Goal: Contribute content: Add original content to the website for others to see

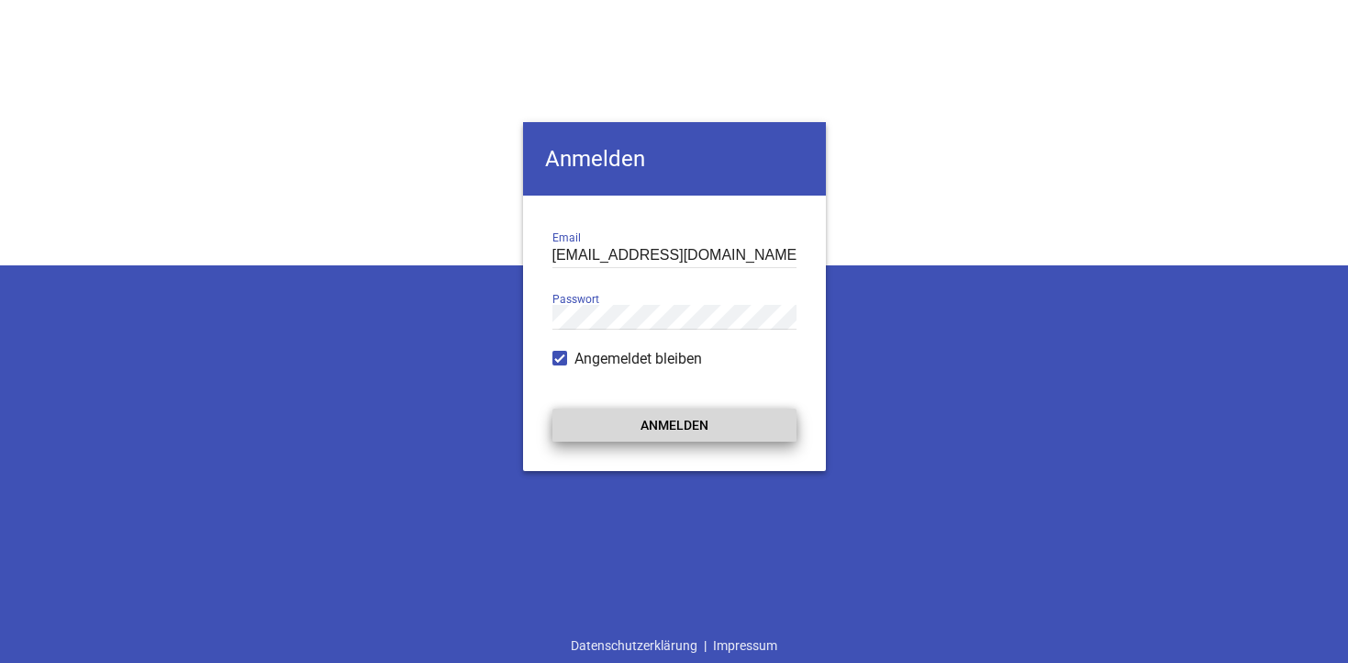
click at [650, 420] on button "Anmelden" at bounding box center [674, 424] width 244 height 33
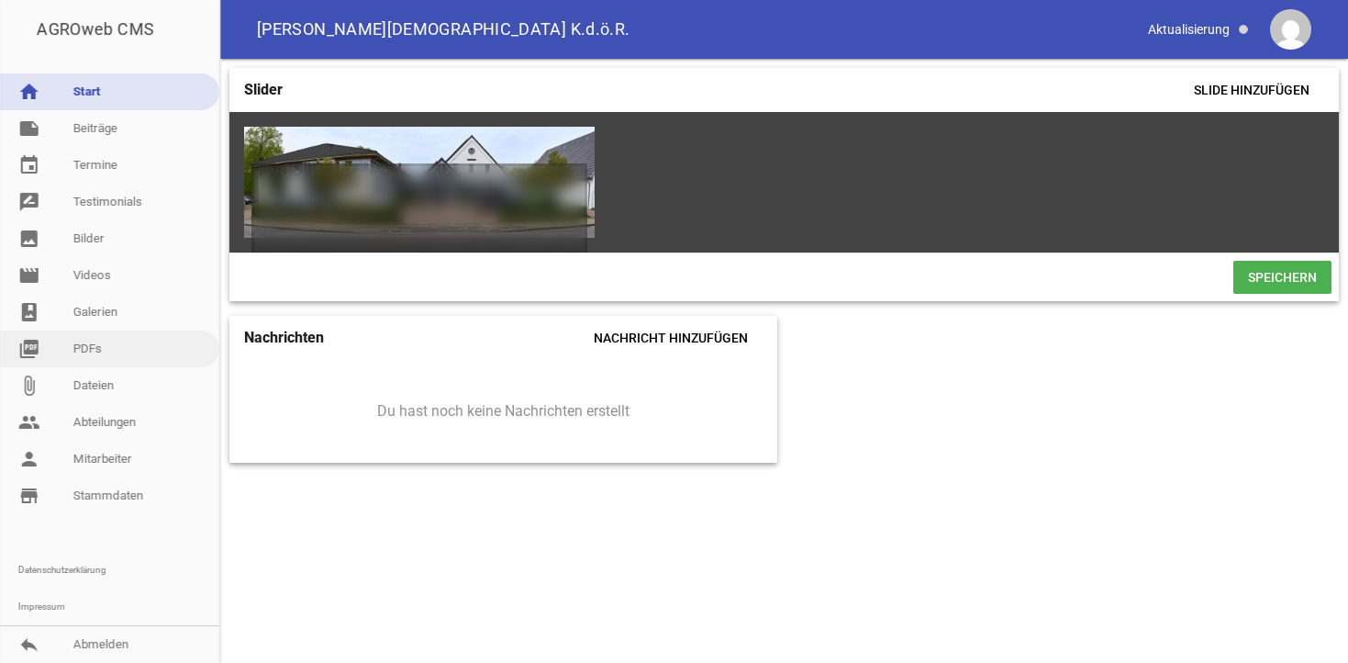
click at [82, 353] on link "picture_as_pdf PDFs" at bounding box center [109, 348] width 219 height 37
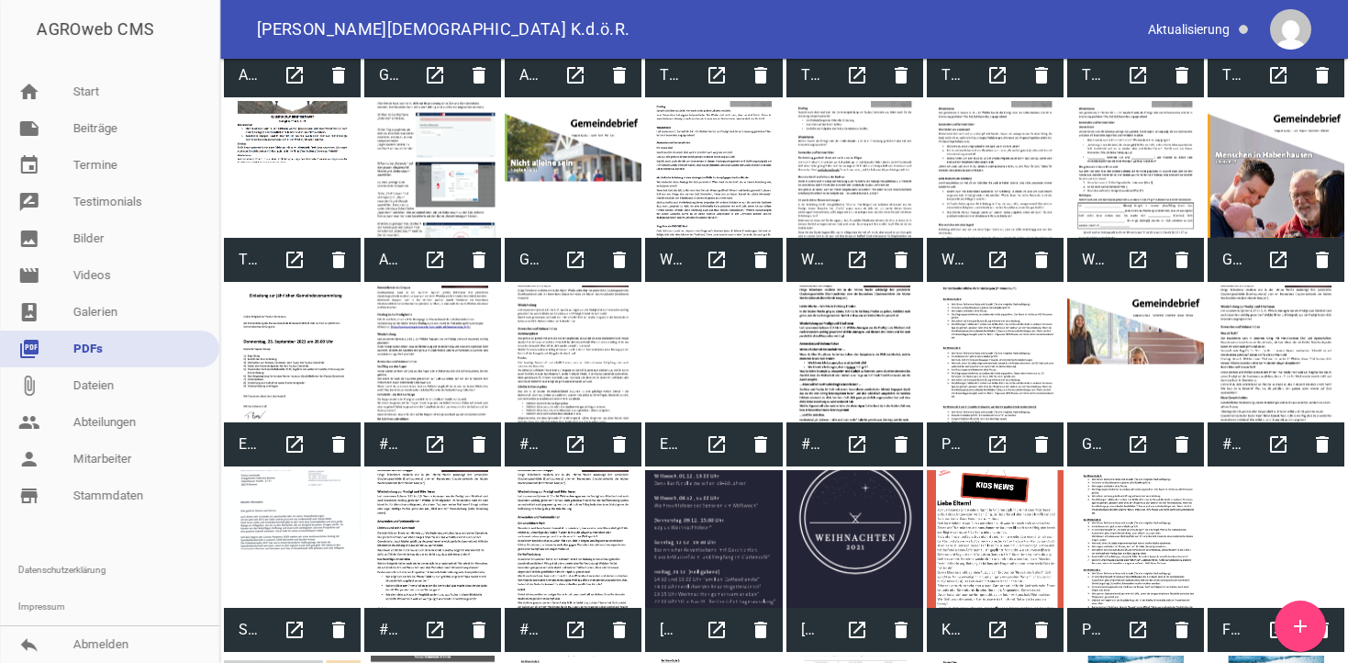
scroll to position [1030, 0]
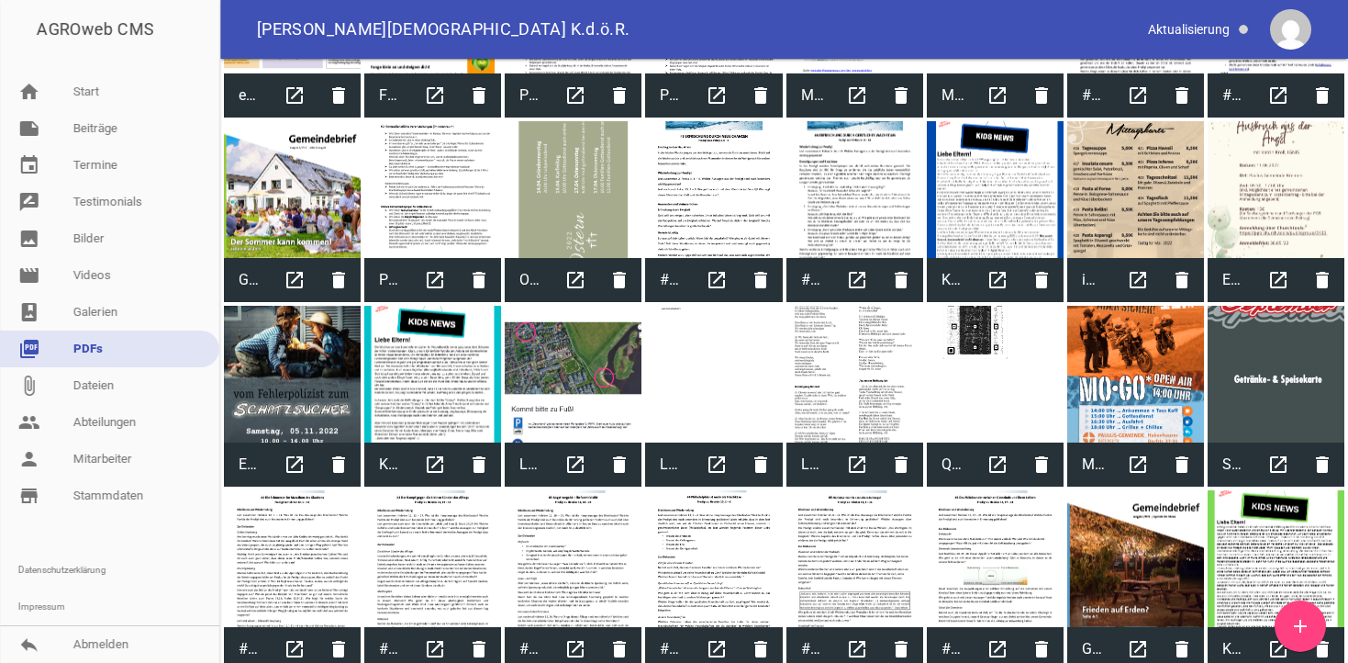
click at [1312, 630] on link "add" at bounding box center [1300, 625] width 51 height 51
click at [98, 130] on link "note Beiträge" at bounding box center [109, 128] width 219 height 37
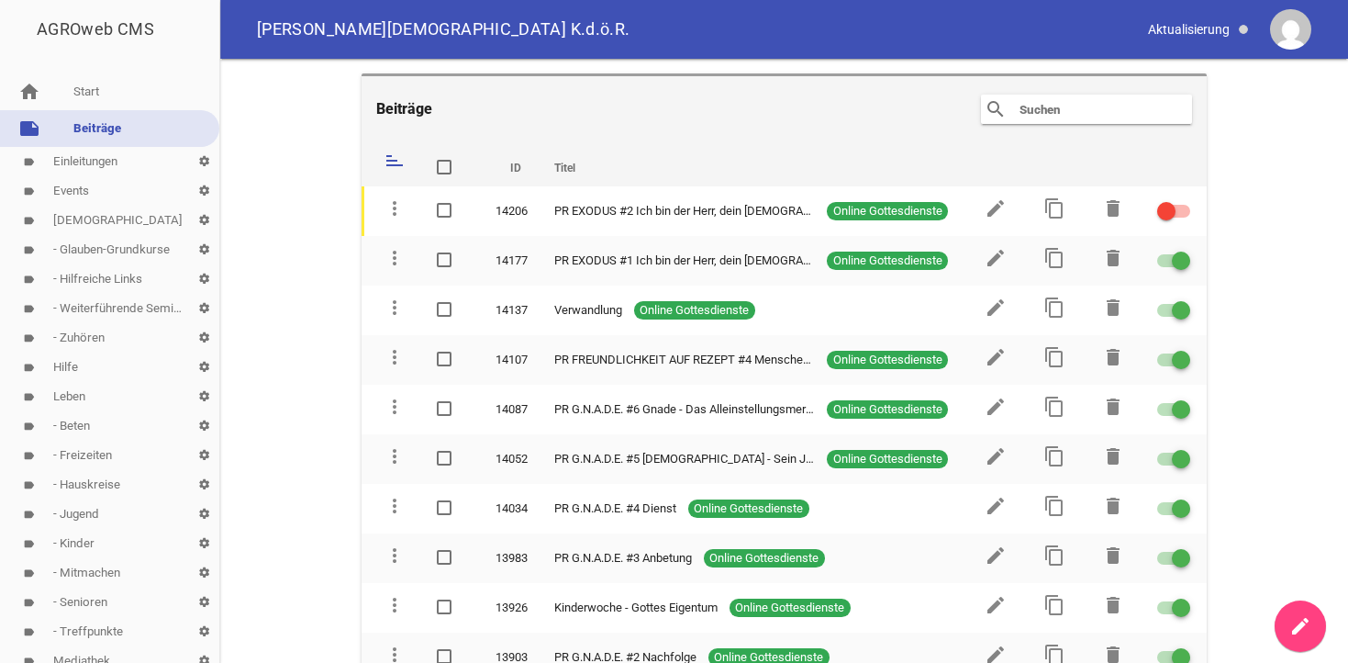
click at [71, 191] on link "label Events settings" at bounding box center [109, 190] width 219 height 29
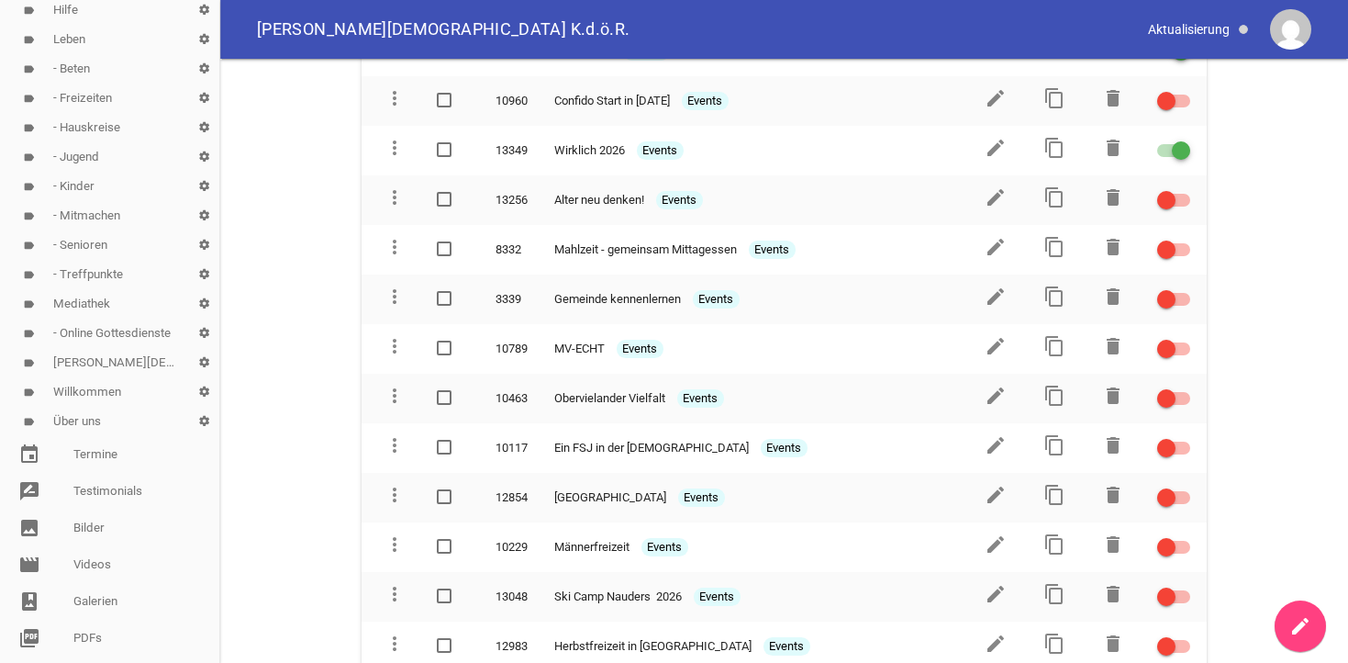
scroll to position [374, 0]
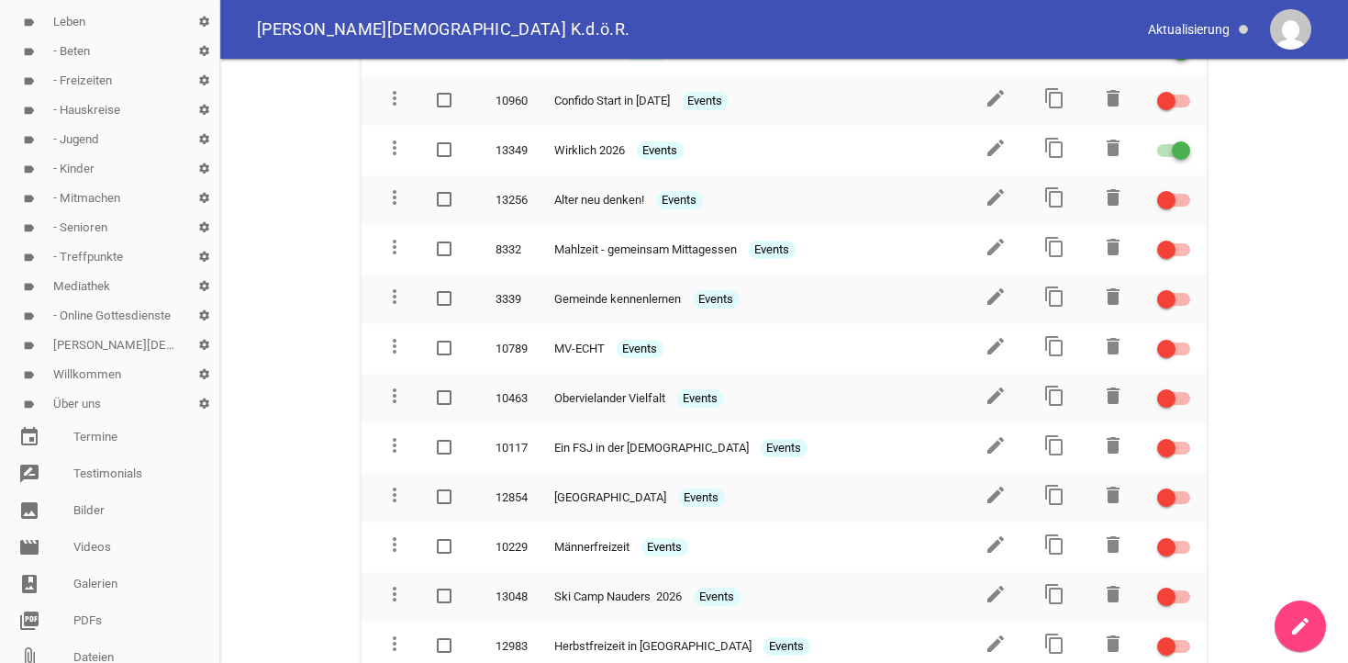
click at [75, 286] on link "label Mediathek settings" at bounding box center [109, 286] width 219 height 29
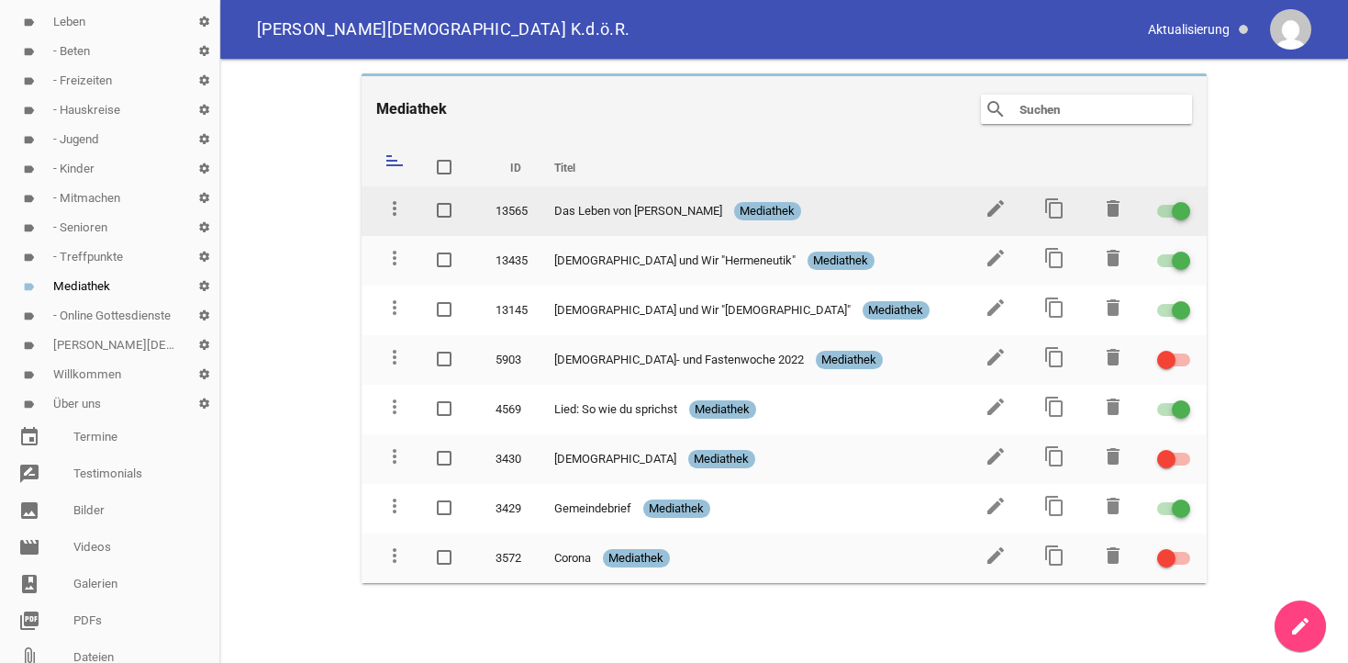
click at [1165, 211] on div at bounding box center [1173, 211] width 33 height 13
click at [1185, 200] on input "checkbox" at bounding box center [1185, 200] width 0 height 0
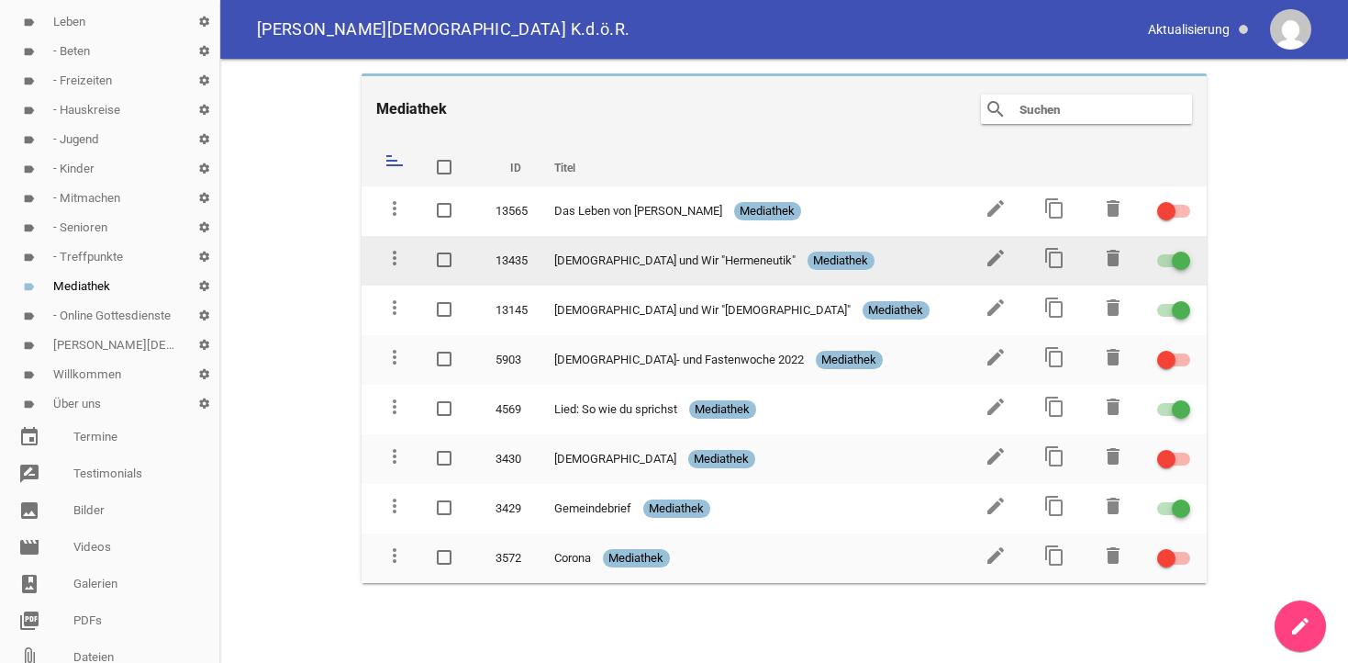
click at [1165, 258] on div at bounding box center [1173, 260] width 33 height 13
click at [1185, 250] on input "checkbox" at bounding box center [1185, 250] width 0 height 0
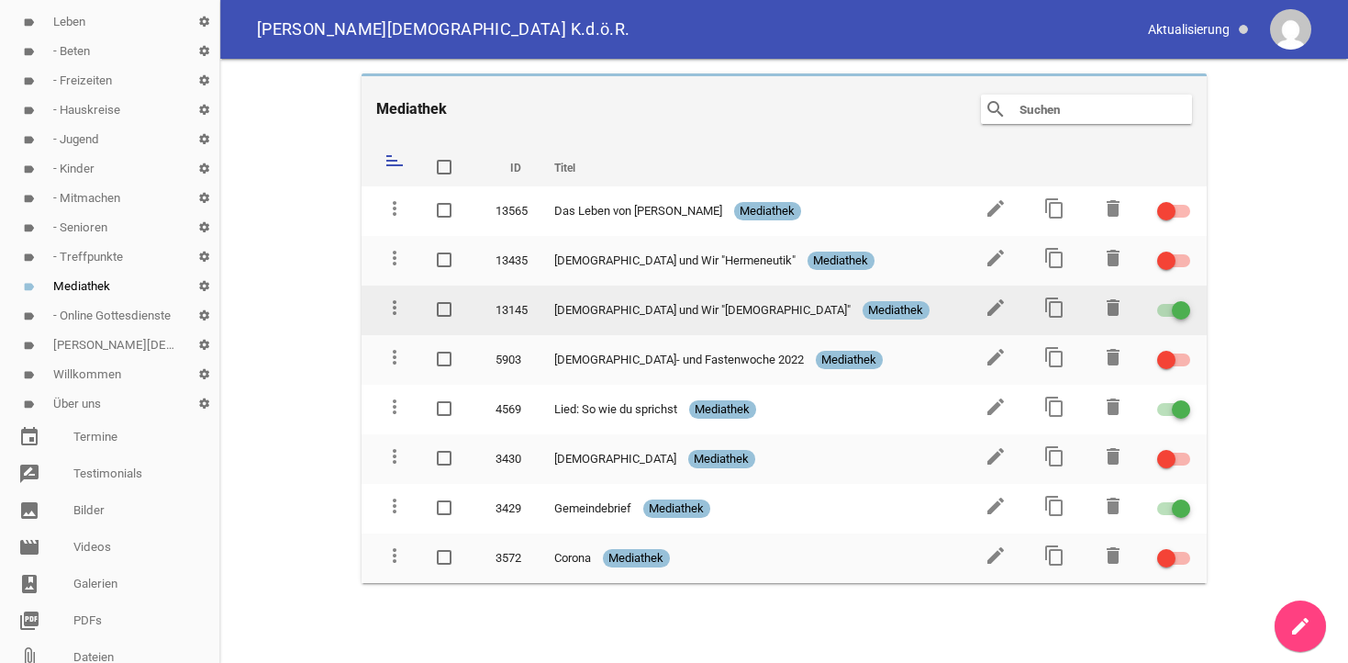
click at [1166, 308] on div at bounding box center [1173, 310] width 33 height 13
click at [1185, 299] on input "checkbox" at bounding box center [1185, 299] width 0 height 0
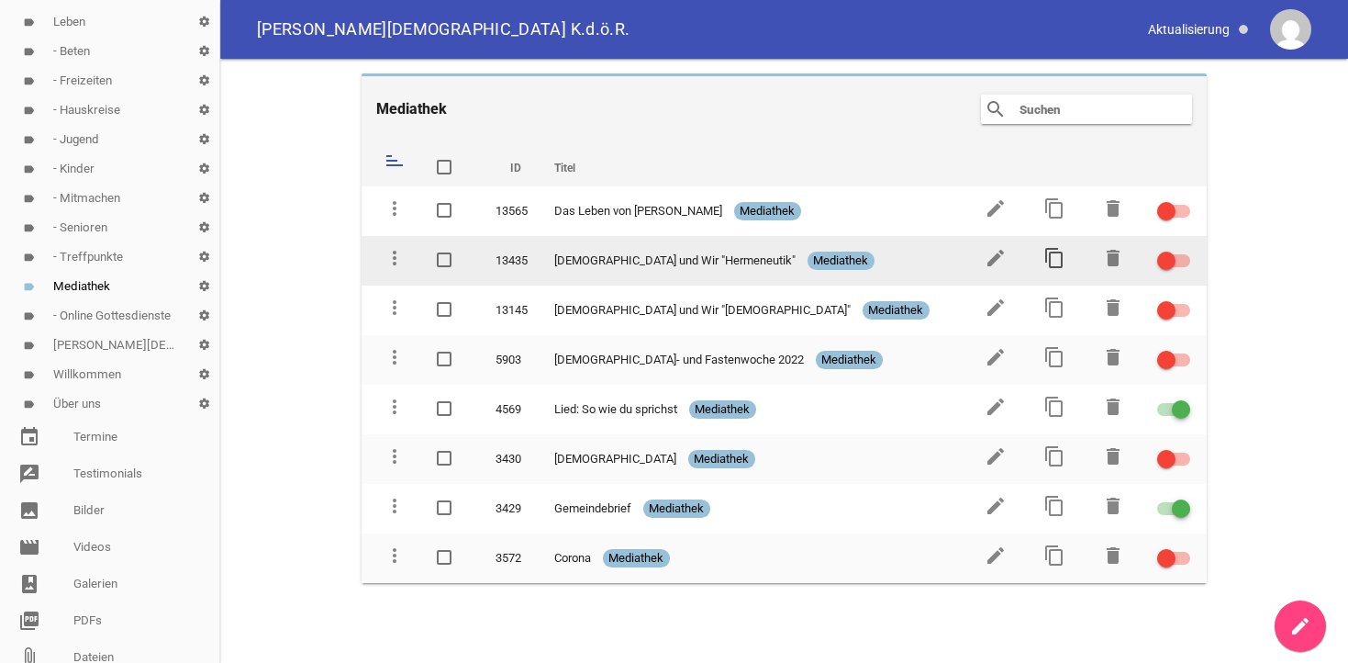
click at [1056, 262] on icon "content_copy" at bounding box center [1054, 258] width 22 height 22
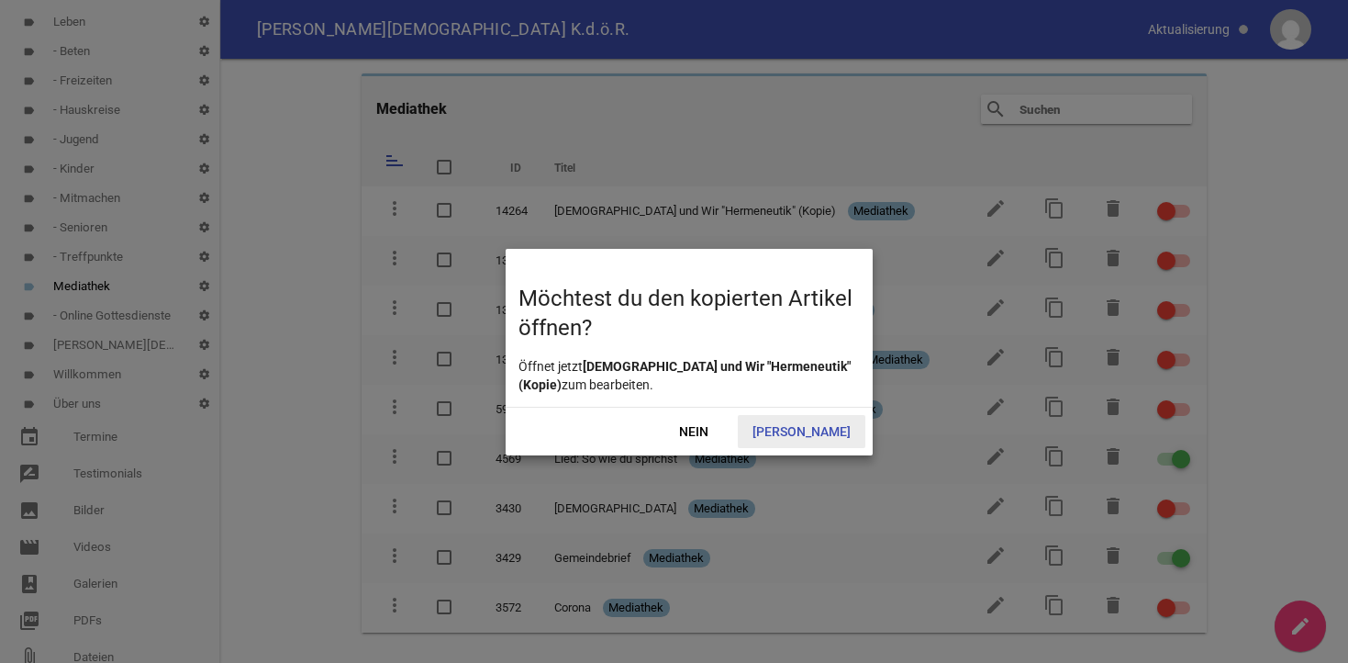
click at [820, 432] on span "[PERSON_NAME]" at bounding box center [802, 431] width 128 height 33
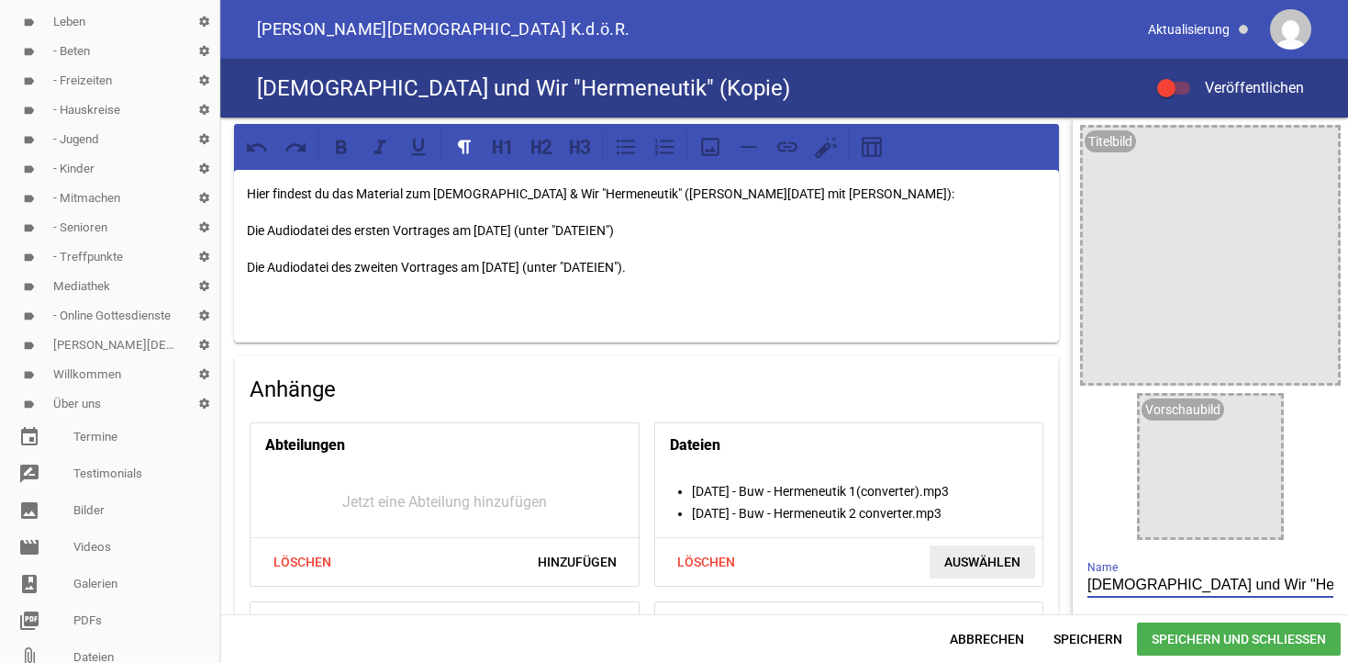
drag, startPoint x: 1321, startPoint y: 584, endPoint x: 1020, endPoint y: 567, distance: 301.5
click at [1087, 593] on input "[DEMOGRAPHIC_DATA] und Wir "Hermeneutik" (Kopie)" at bounding box center [1210, 585] width 246 height 25
type input "[DEMOGRAPHIC_DATA] EXODUS"
click at [568, 206] on div "Hier findest du das Material zum Bibel & Wir "Hermeneutik" ([PERSON_NAME][DATE]…" at bounding box center [646, 256] width 825 height 173
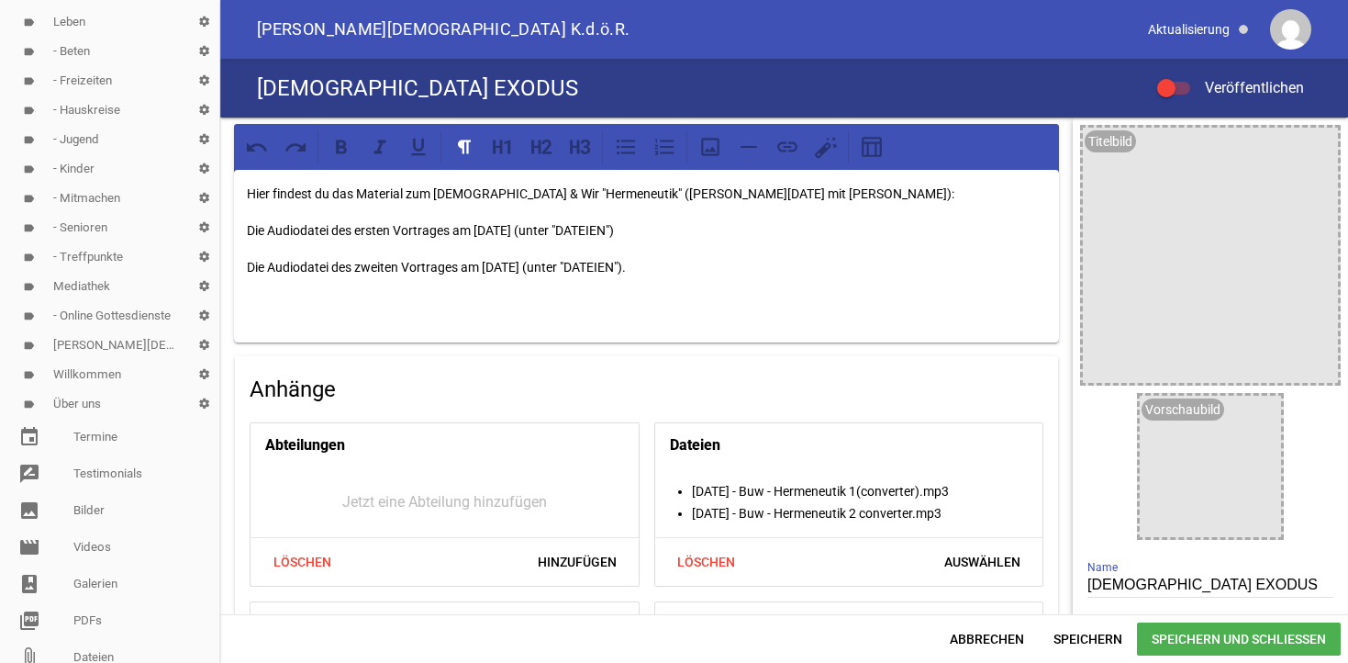
click at [521, 195] on p "Hier findest du das Material zum [DEMOGRAPHIC_DATA] & Wir "Hermeneutik" ([PERSO…" at bounding box center [646, 194] width 799 height 22
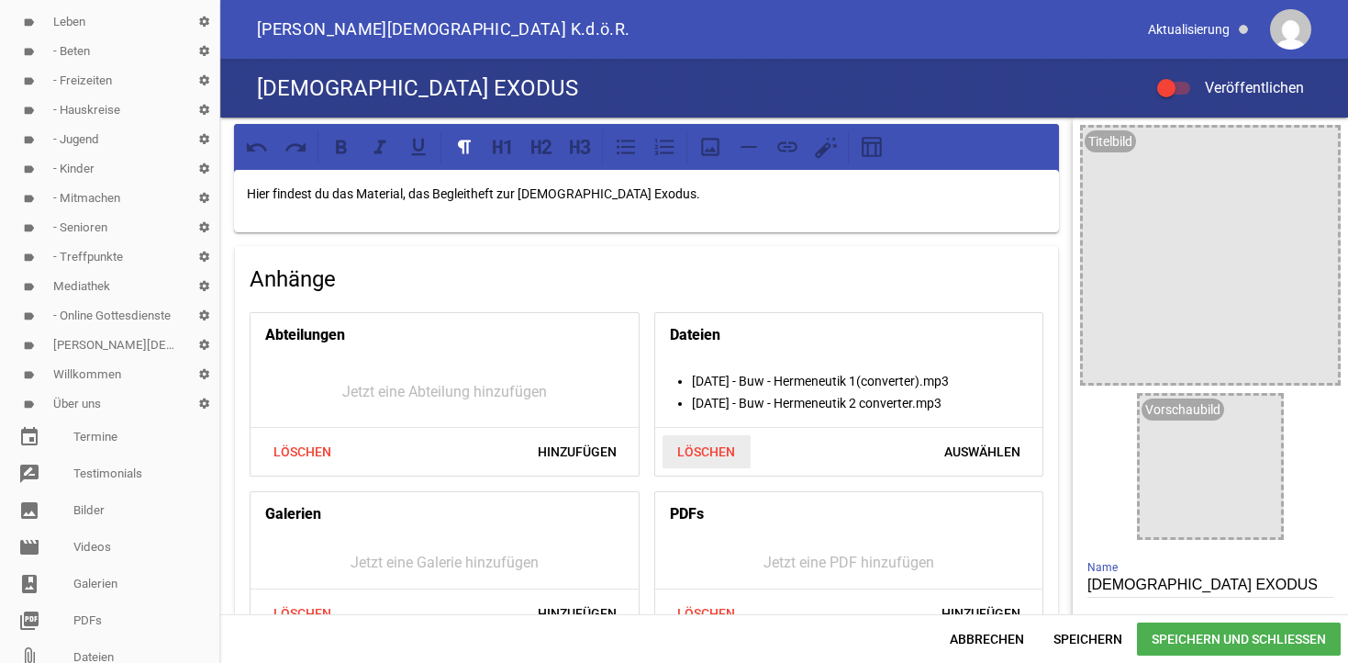
click at [701, 446] on span "Löschen" at bounding box center [707, 451] width 88 height 33
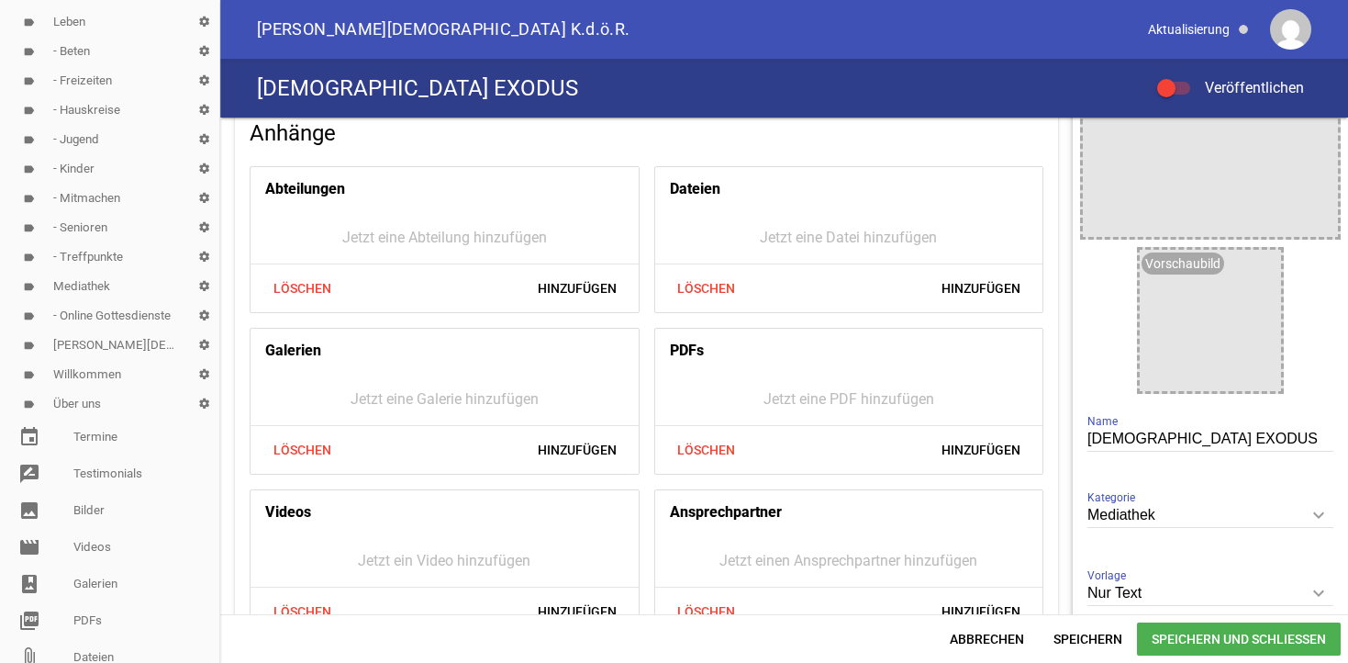
scroll to position [187, 0]
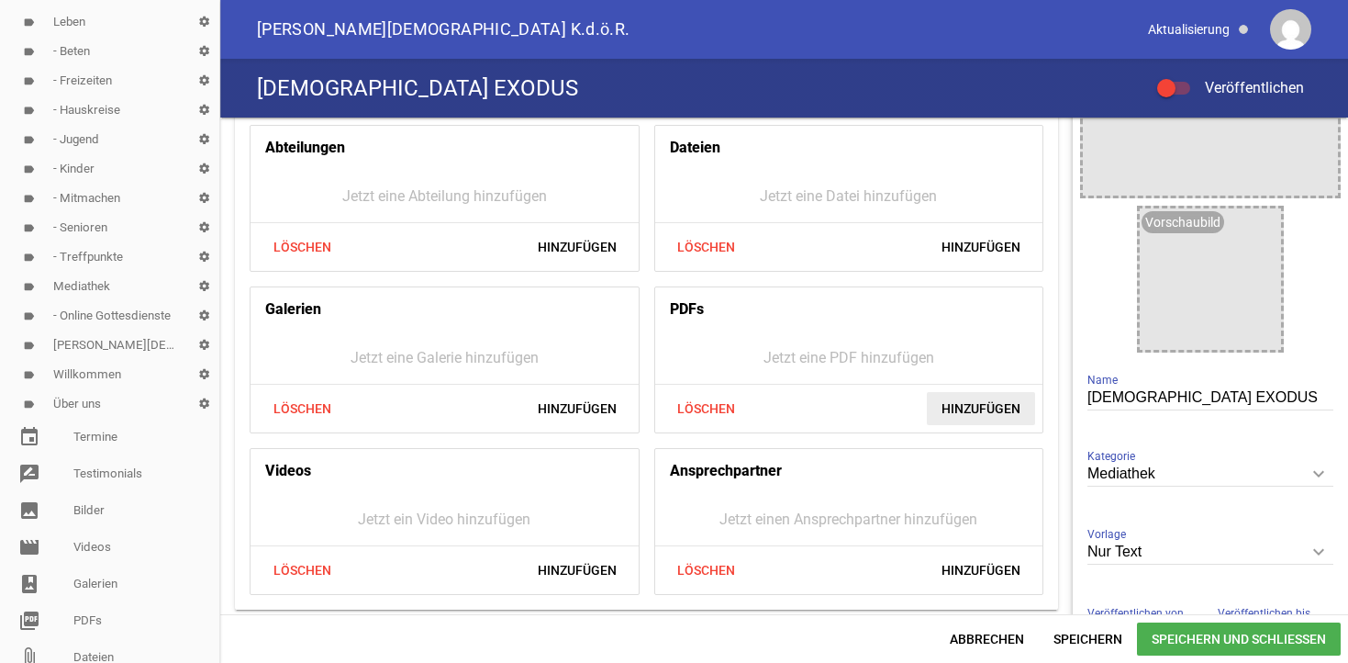
click at [980, 409] on span "Hinzufügen" at bounding box center [981, 408] width 108 height 33
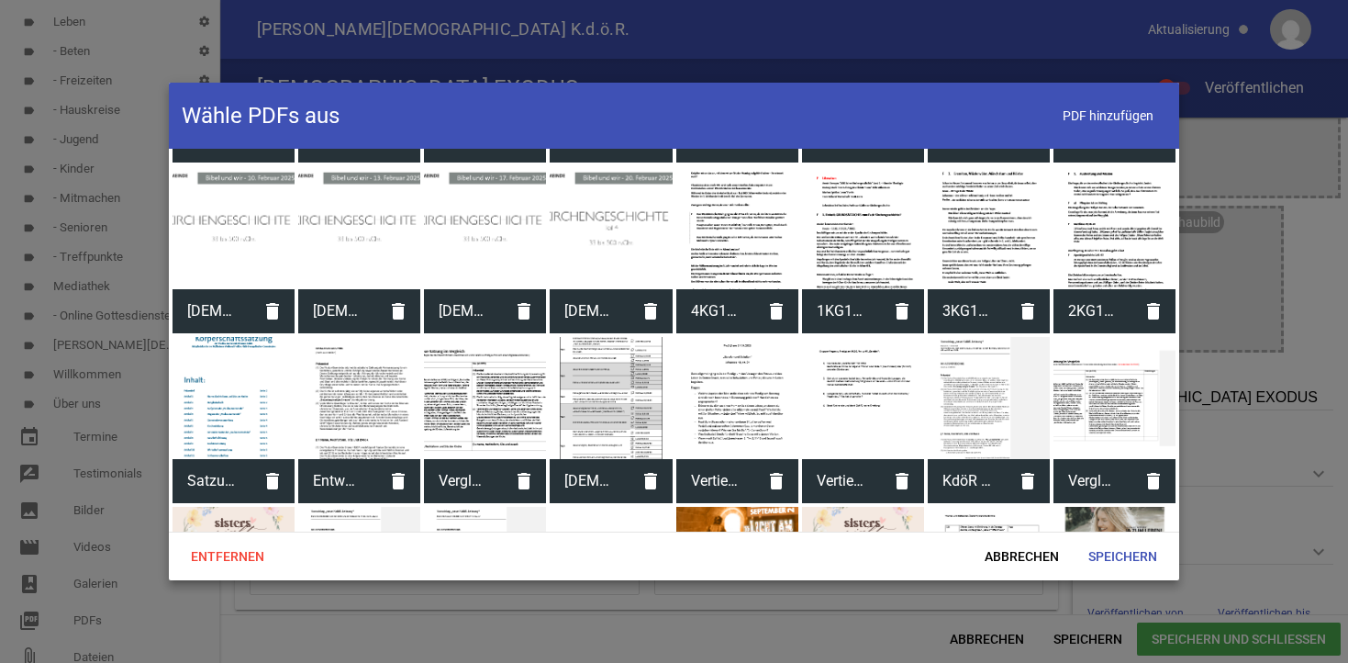
scroll to position [2842, 0]
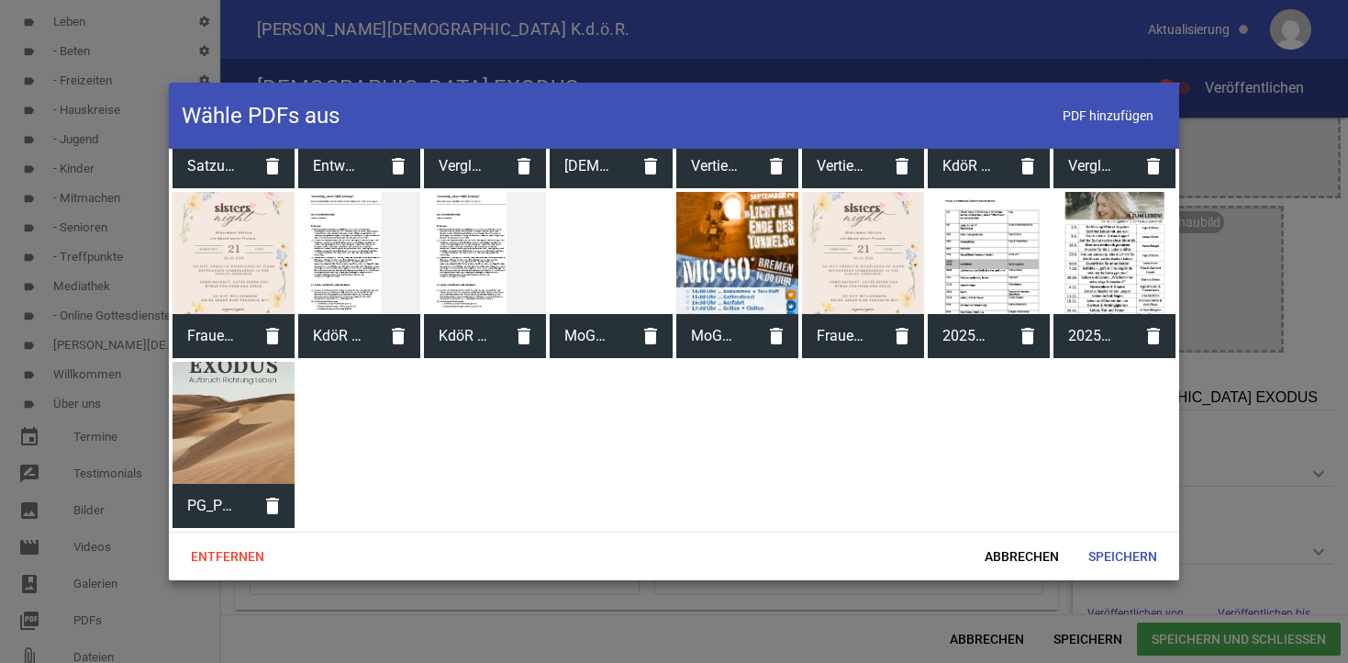
click at [267, 476] on div at bounding box center [234, 423] width 122 height 122
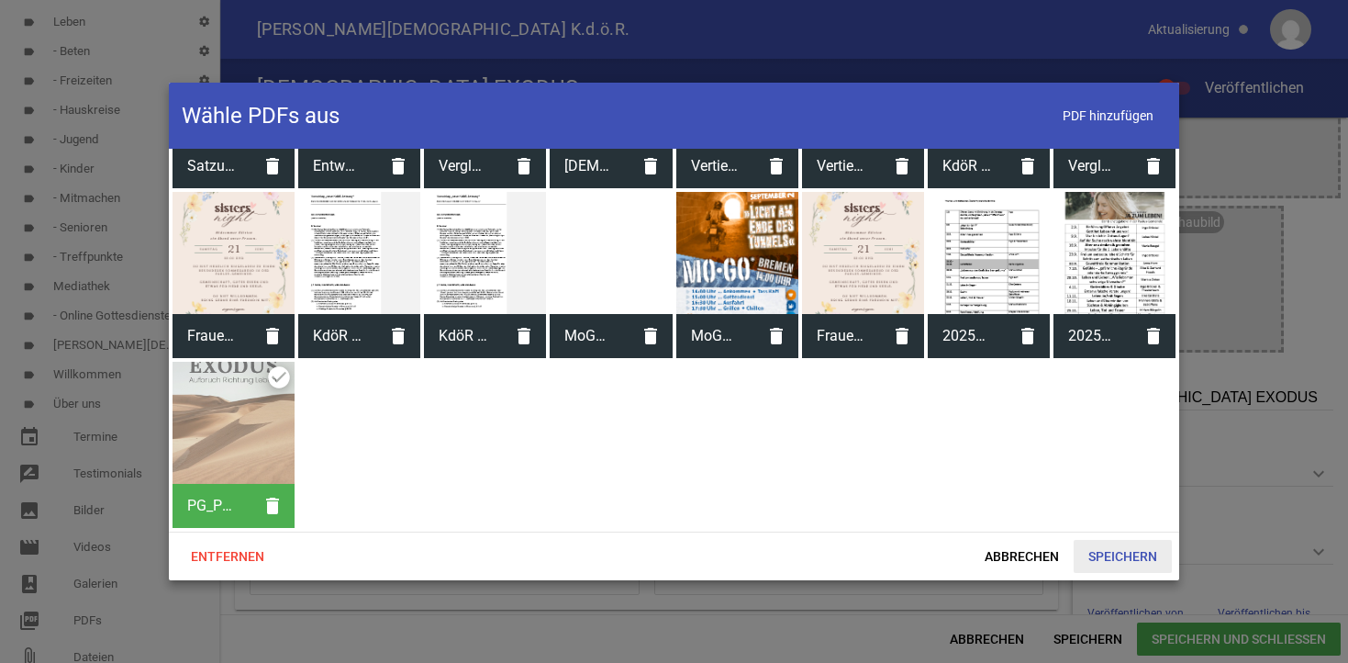
click at [1114, 549] on span "Speichern" at bounding box center [1123, 556] width 98 height 33
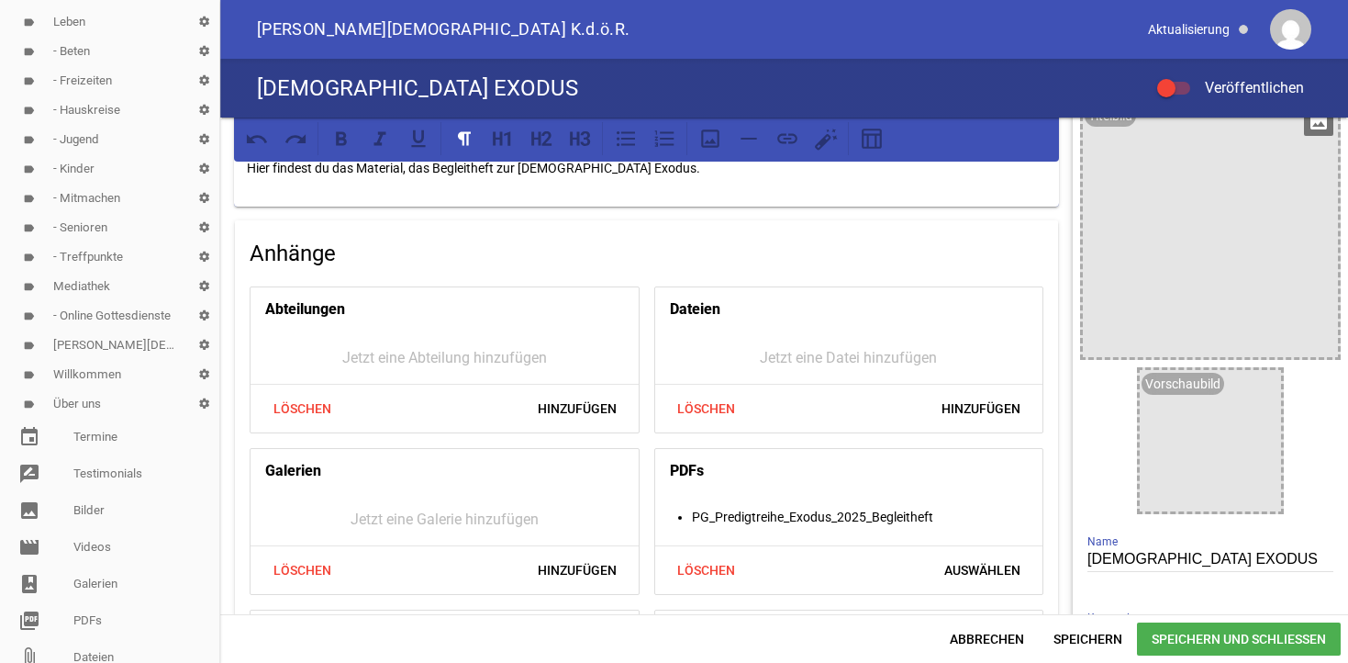
scroll to position [0, 0]
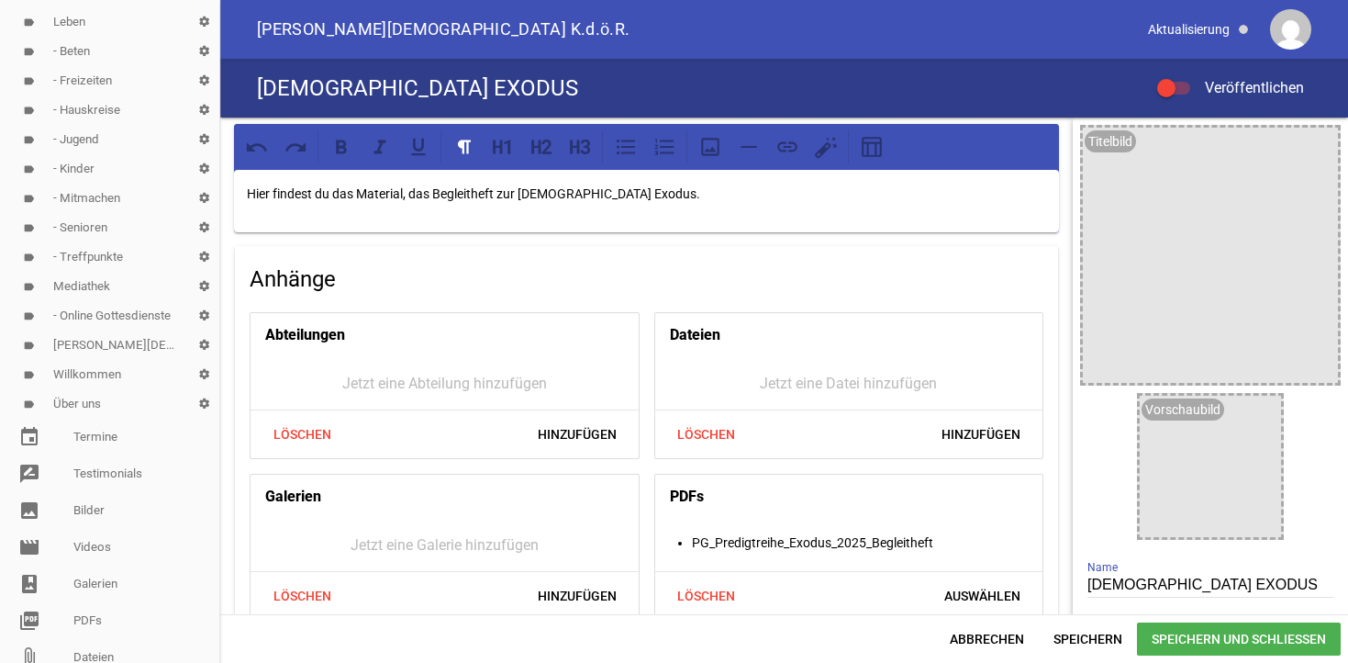
click at [1180, 87] on div at bounding box center [1173, 88] width 33 height 13
click at [1183, 77] on input "Veröffentlichen" at bounding box center [1183, 77] width 0 height 0
click at [1313, 144] on icon "image" at bounding box center [1318, 146] width 29 height 29
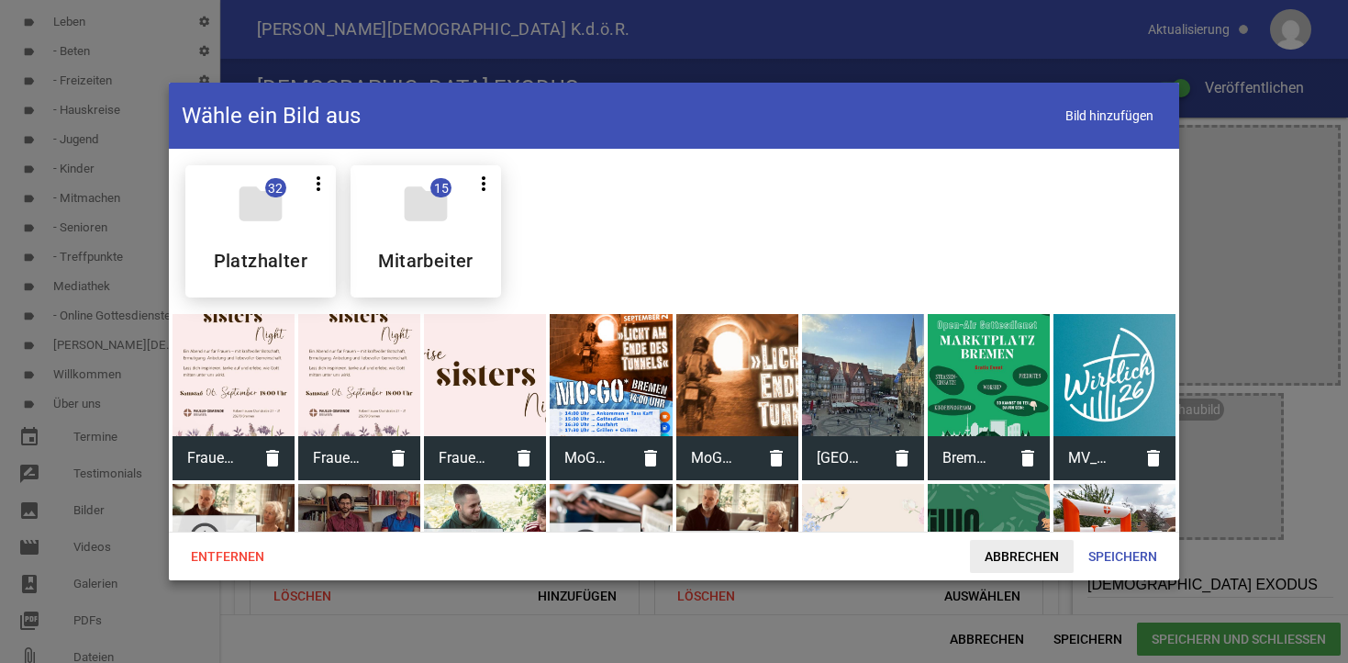
click at [1035, 551] on span "Abbrechen" at bounding box center [1022, 556] width 104 height 33
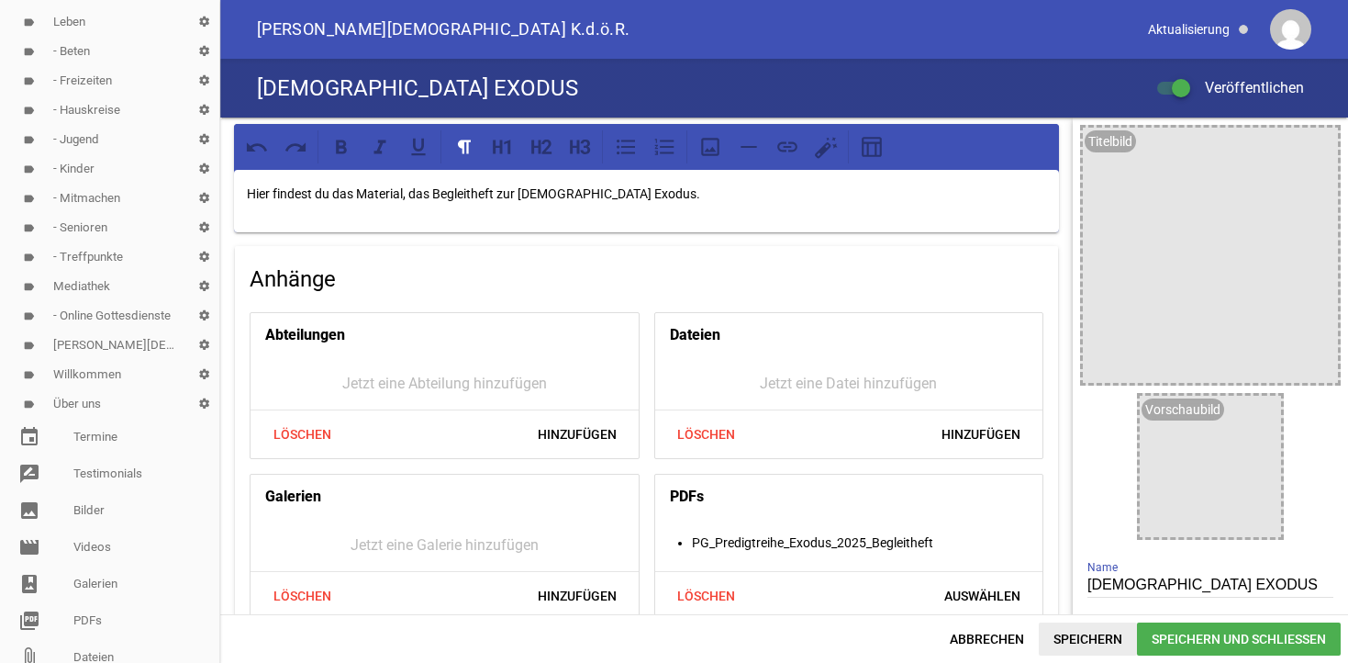
click at [1107, 631] on span "Speichern" at bounding box center [1088, 638] width 98 height 33
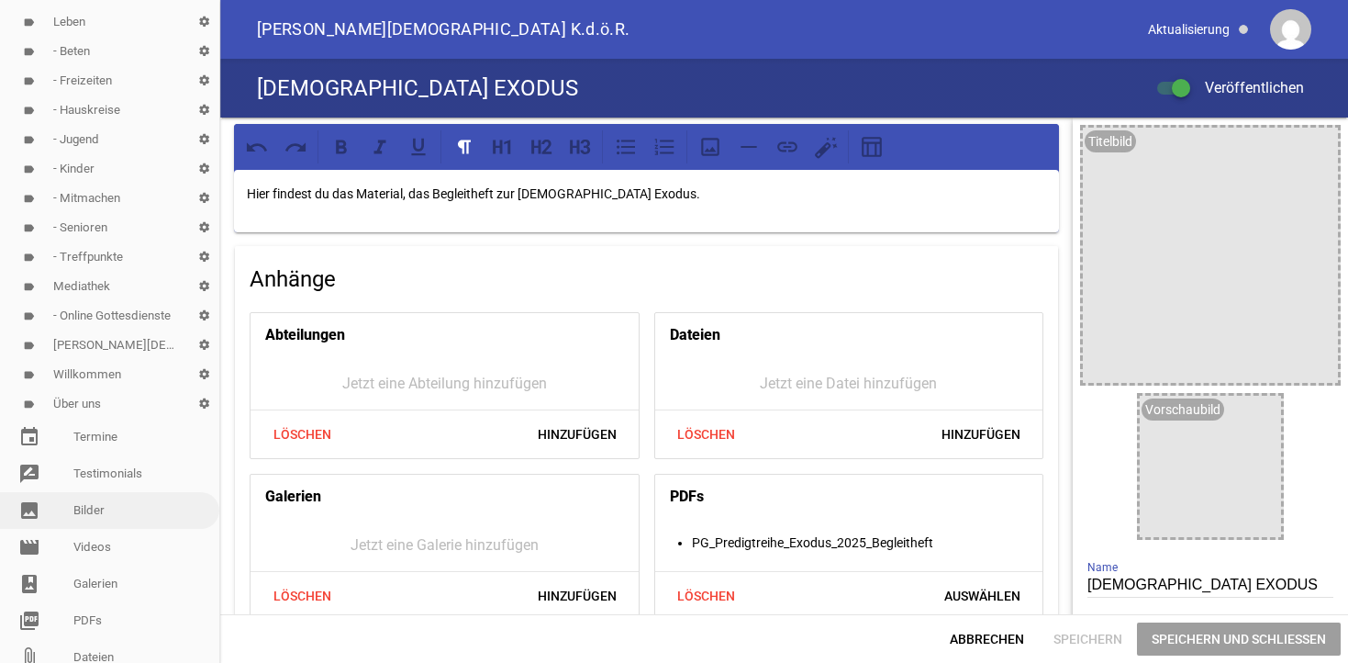
click at [95, 514] on link "image Bilder" at bounding box center [109, 510] width 219 height 37
click at [89, 508] on link "image Bilder" at bounding box center [109, 510] width 219 height 37
click at [84, 509] on link "image Bilder" at bounding box center [109, 510] width 219 height 37
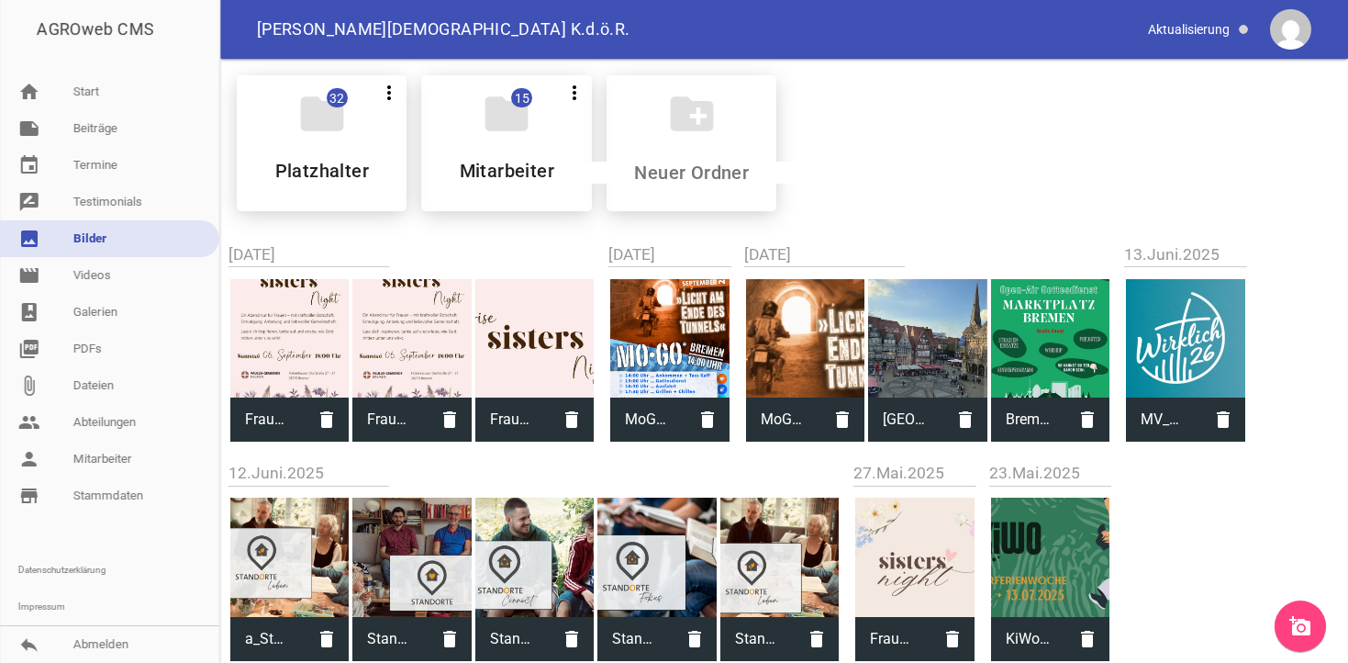
click at [1294, 623] on icon "add_a_photo" at bounding box center [1300, 626] width 22 height 22
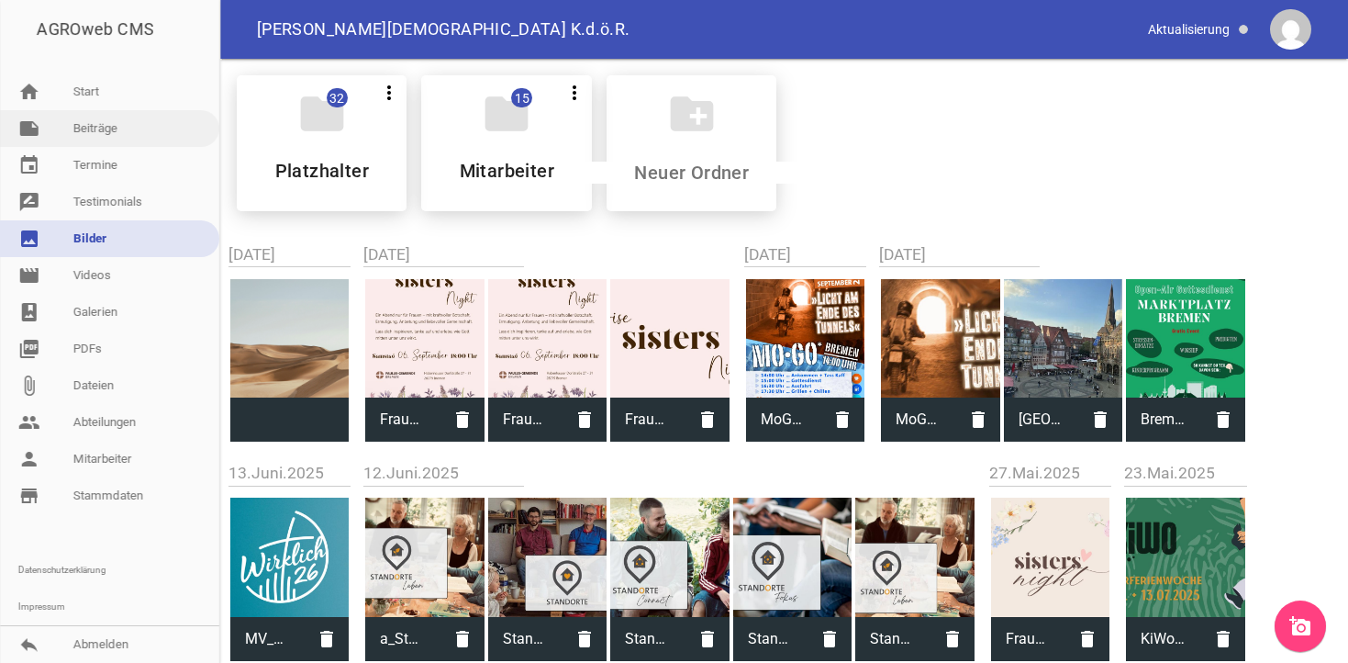
click at [82, 128] on link "note Beiträge" at bounding box center [109, 128] width 219 height 37
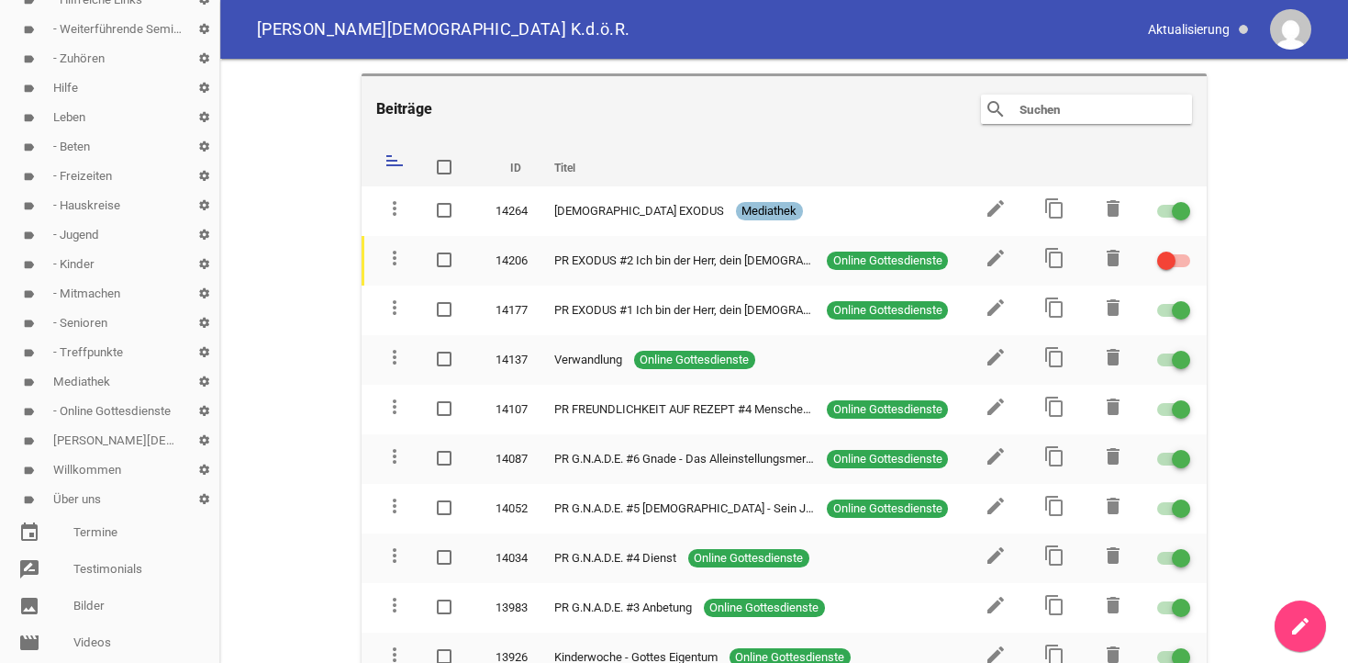
scroll to position [281, 0]
click at [81, 377] on link "label Mediathek settings" at bounding box center [109, 379] width 219 height 29
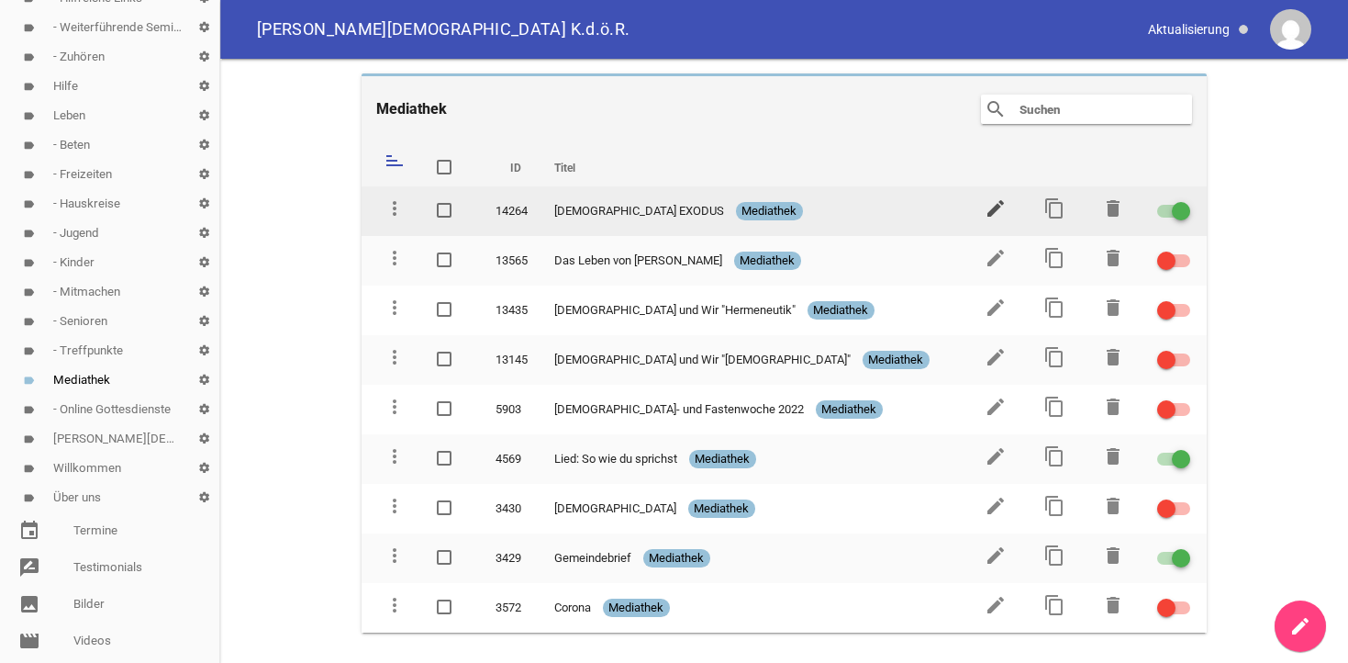
click at [992, 210] on icon "edit" at bounding box center [996, 208] width 22 height 22
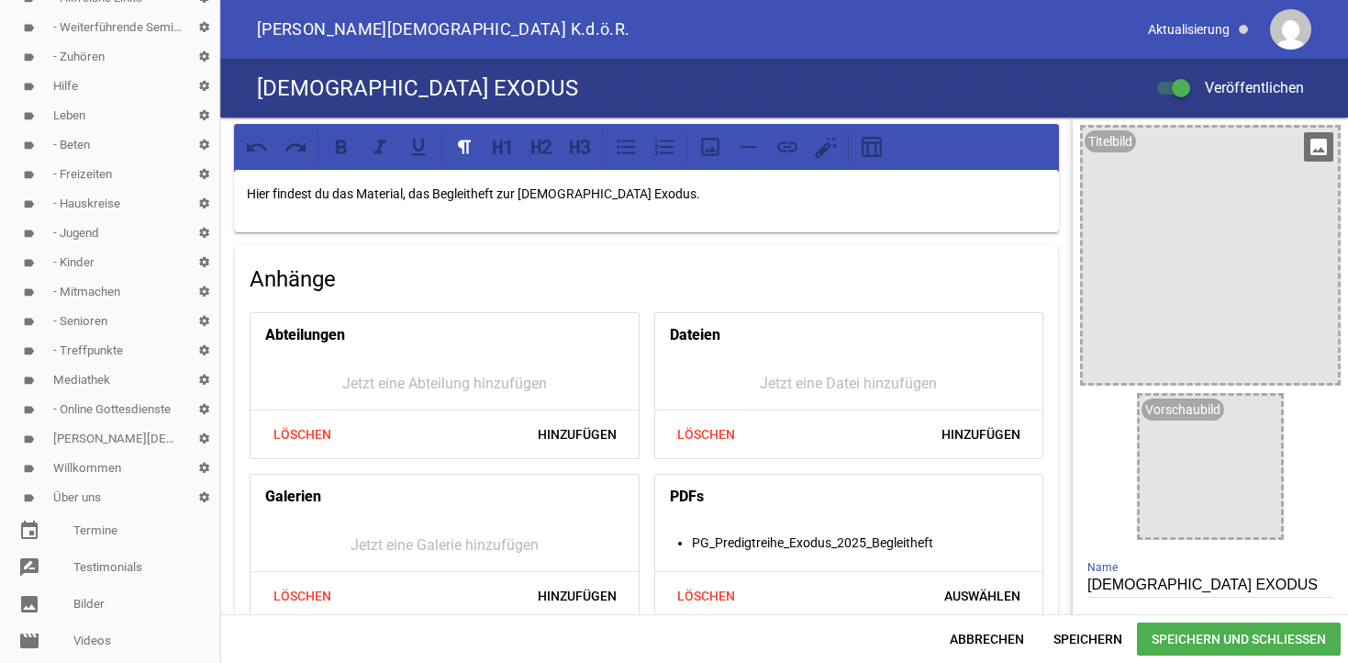
click at [1320, 151] on icon "image" at bounding box center [1318, 146] width 29 height 29
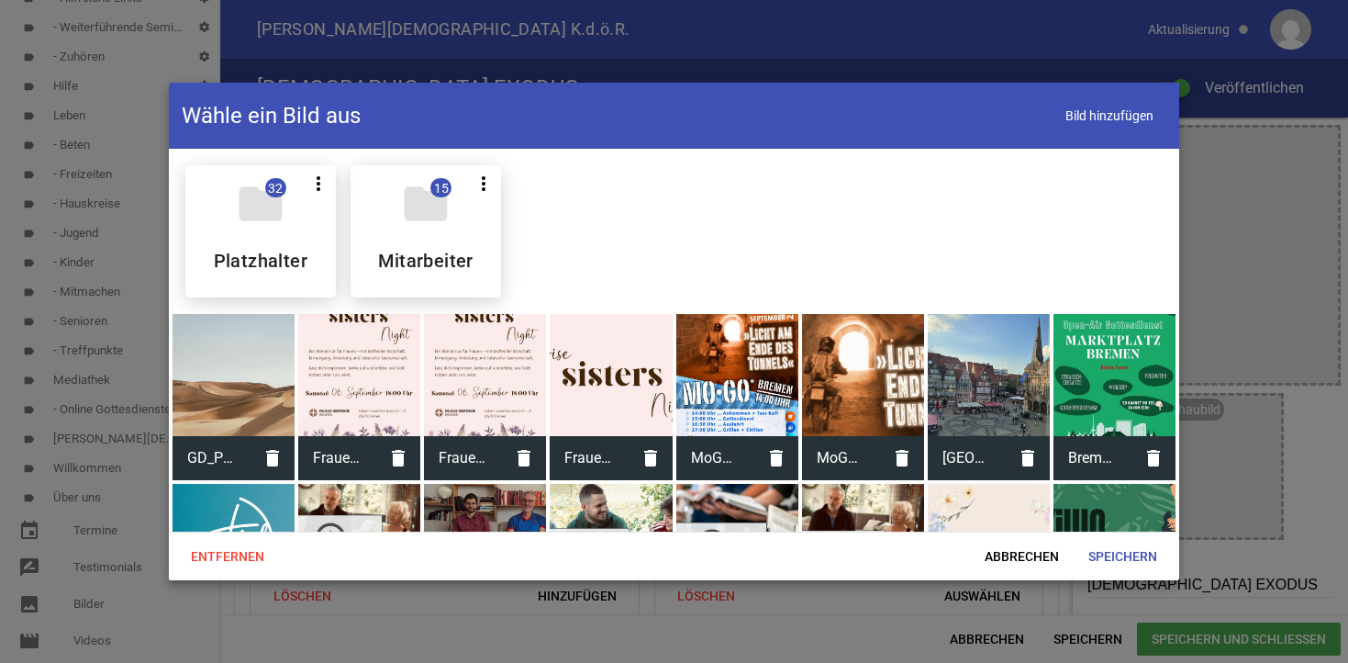
click at [250, 377] on div at bounding box center [234, 375] width 122 height 122
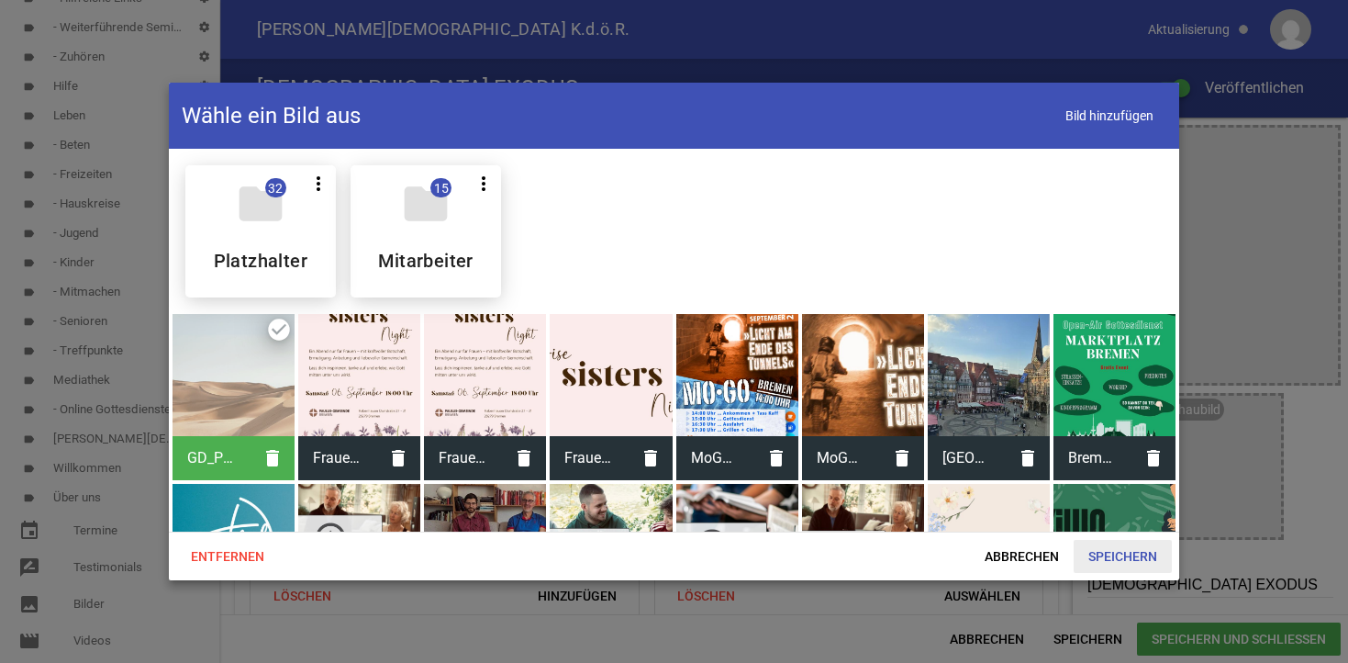
click at [1098, 554] on span "Speichern" at bounding box center [1123, 556] width 98 height 33
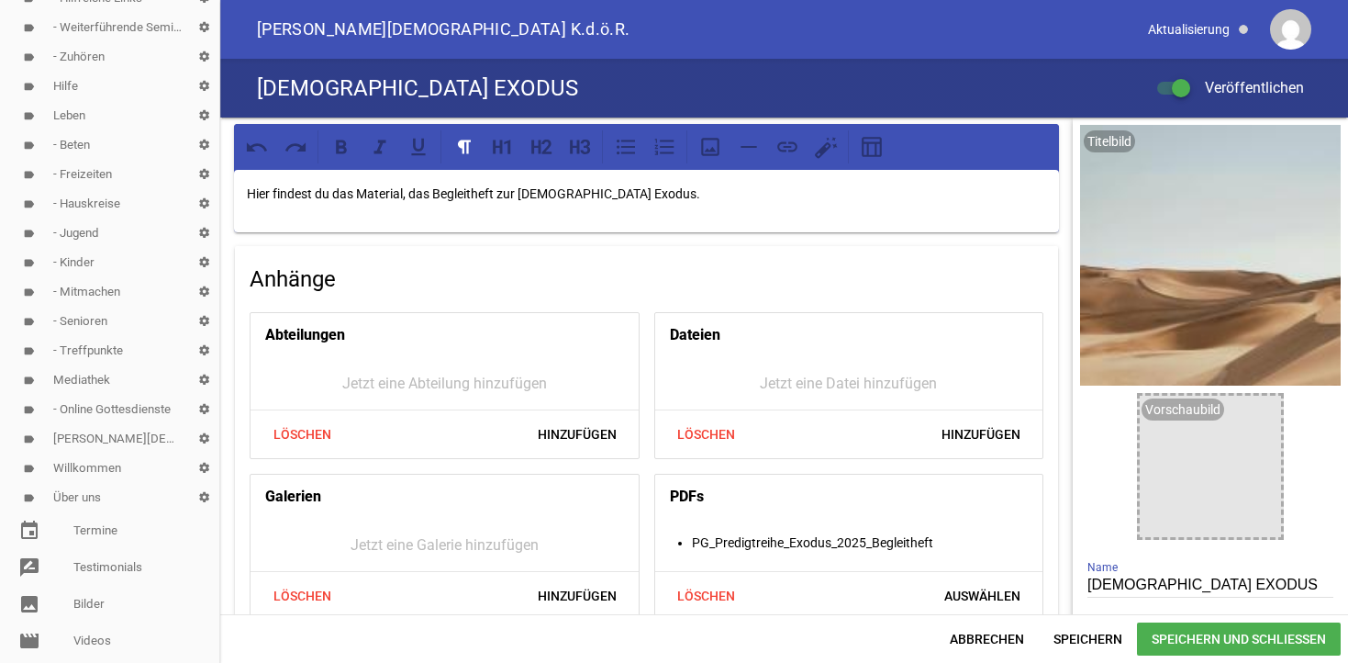
click at [1176, 641] on span "Speichern und Schließen" at bounding box center [1239, 638] width 204 height 33
